Goal: Find specific page/section: Find specific page/section

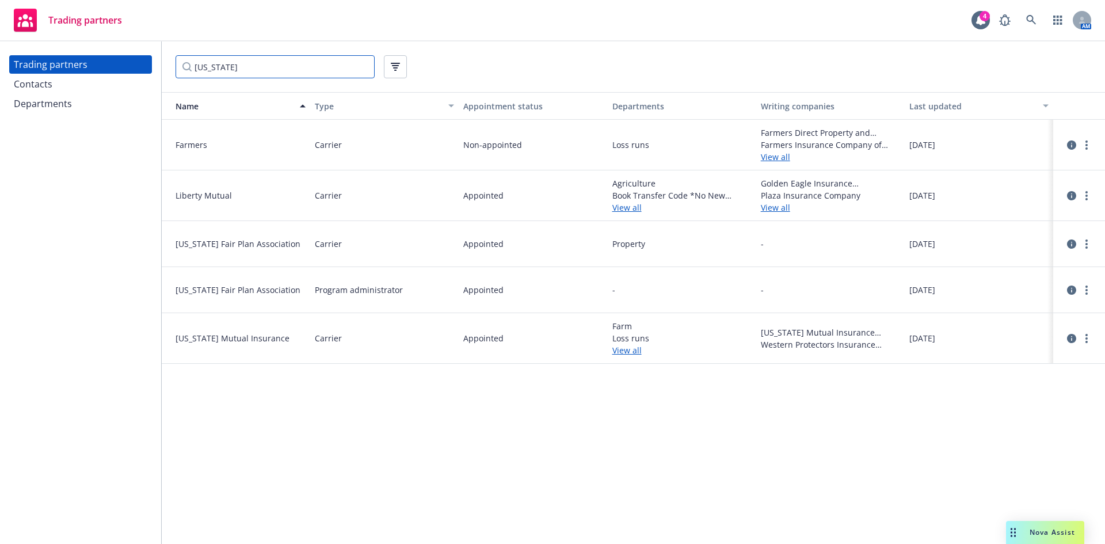
drag, startPoint x: 273, startPoint y: 58, endPoint x: 268, endPoint y: 72, distance: 15.3
click at [269, 68] on input "[US_STATE]" at bounding box center [275, 66] width 199 height 23
drag, startPoint x: 124, startPoint y: 71, endPoint x: 56, endPoint y: 73, distance: 67.4
click at [56, 73] on div "Trading partners Contacts Departments [US_STATE] Name Type Appointment status D…" at bounding box center [552, 292] width 1105 height 502
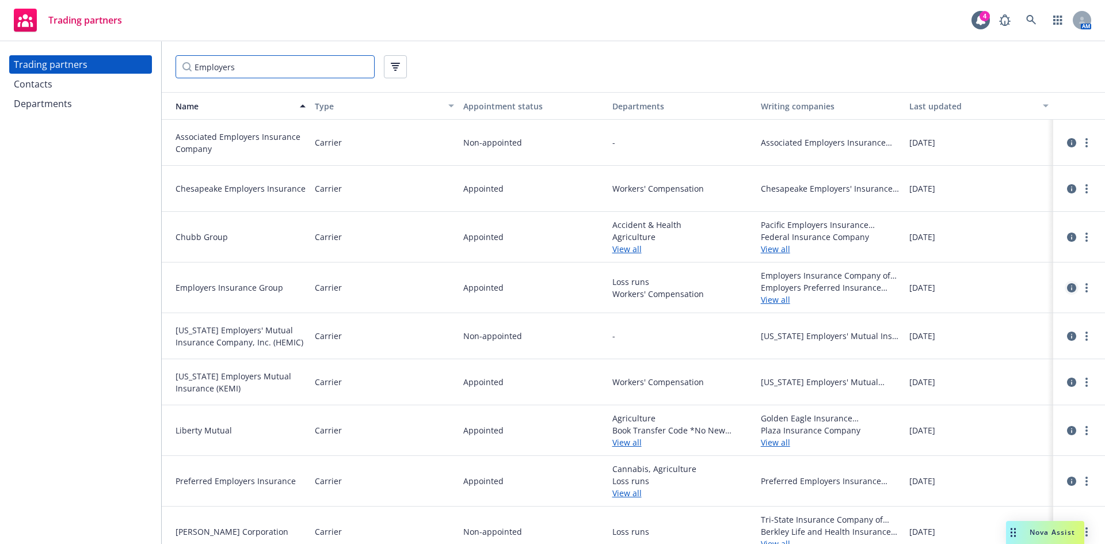
type input "Employers"
click at [1067, 289] on icon "circleInformation" at bounding box center [1071, 287] width 9 height 9
